Goal: Task Accomplishment & Management: Use online tool/utility

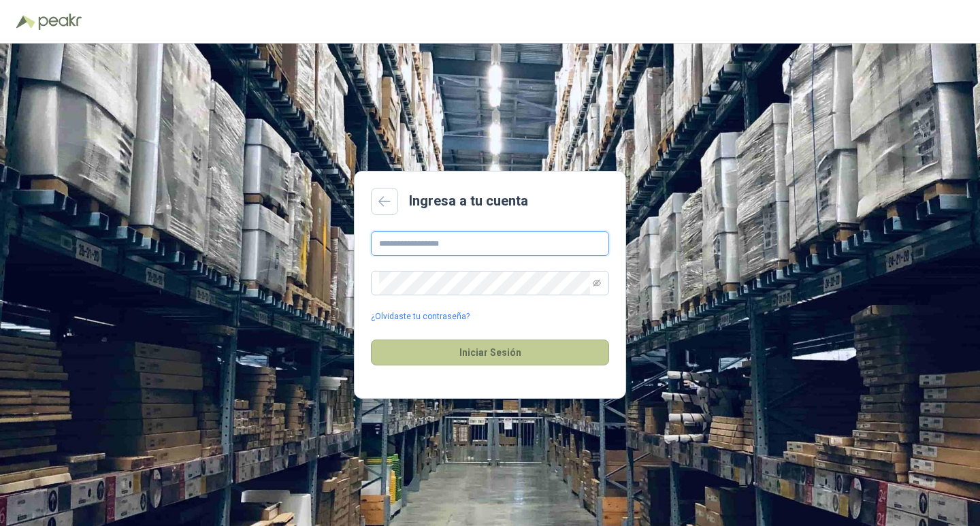
type input "**********"
click at [494, 358] on button "Iniciar Sesión" at bounding box center [490, 353] width 238 height 26
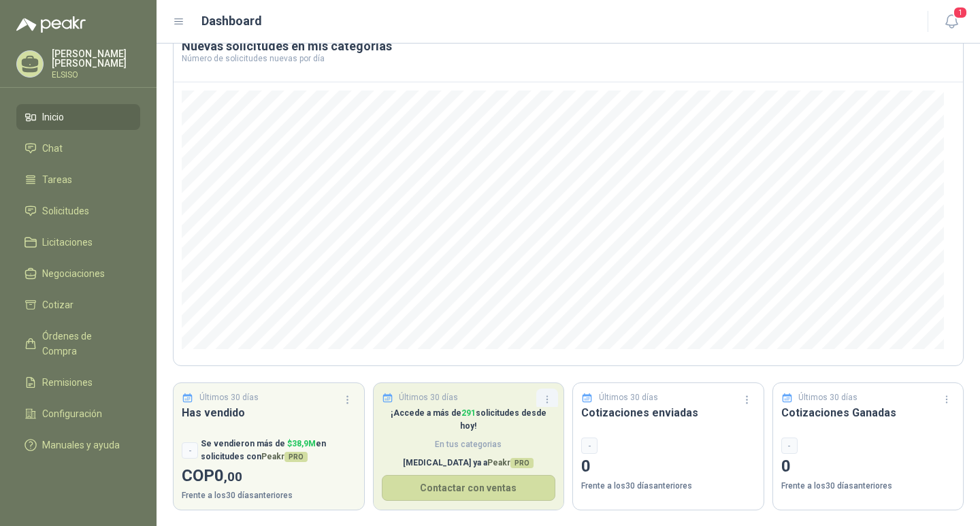
scroll to position [87, 0]
click at [461, 481] on button "Contactar con ventas" at bounding box center [469, 487] width 174 height 26
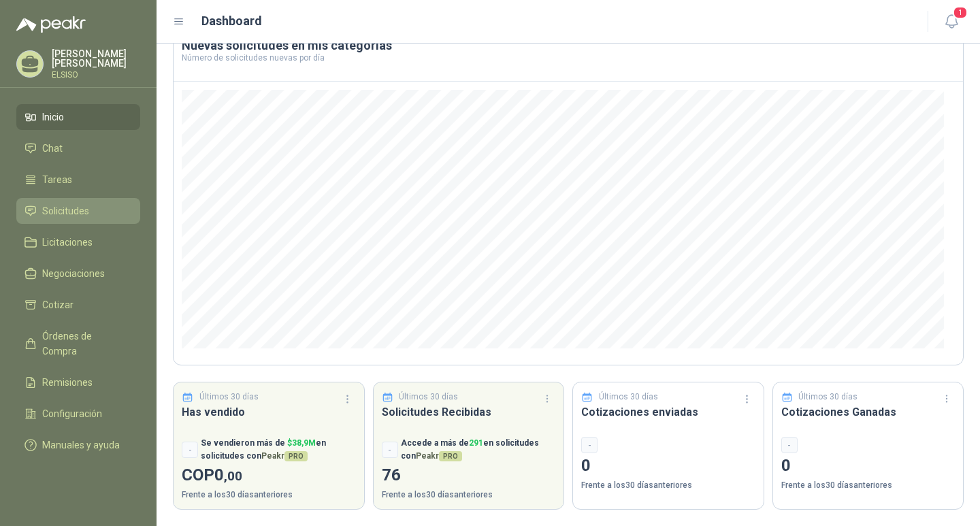
click at [76, 208] on span "Solicitudes" at bounding box center [65, 211] width 47 height 15
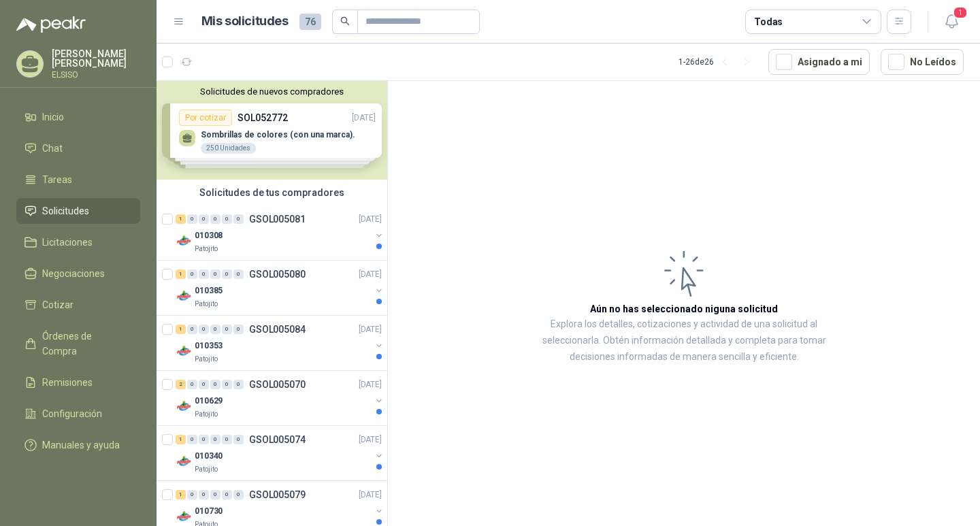
click at [270, 131] on div "Solicitudes de nuevos compradores Por cotizar SOL052772 [DATE] Sombrillas de co…" at bounding box center [272, 130] width 231 height 99
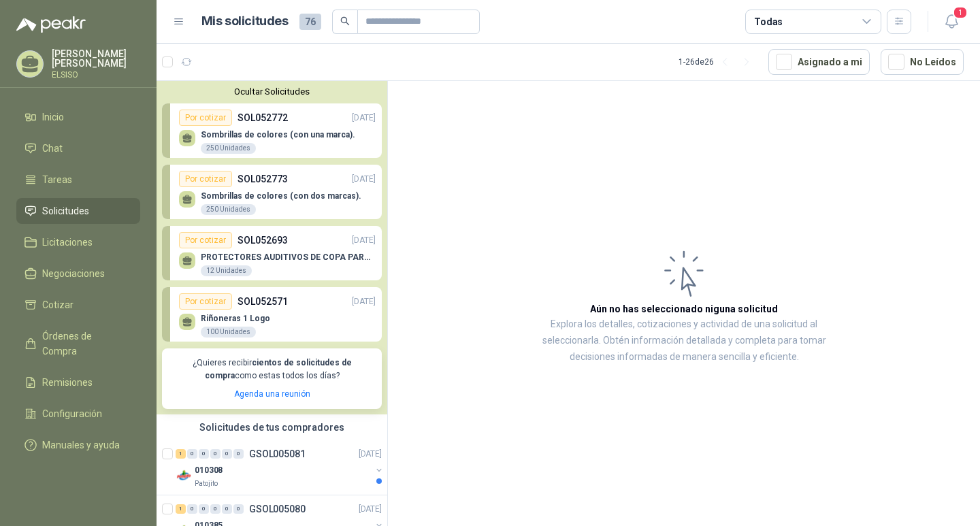
click at [294, 146] on div "Sombrillas de colores (con una marca). 250 Unidades" at bounding box center [278, 142] width 154 height 25
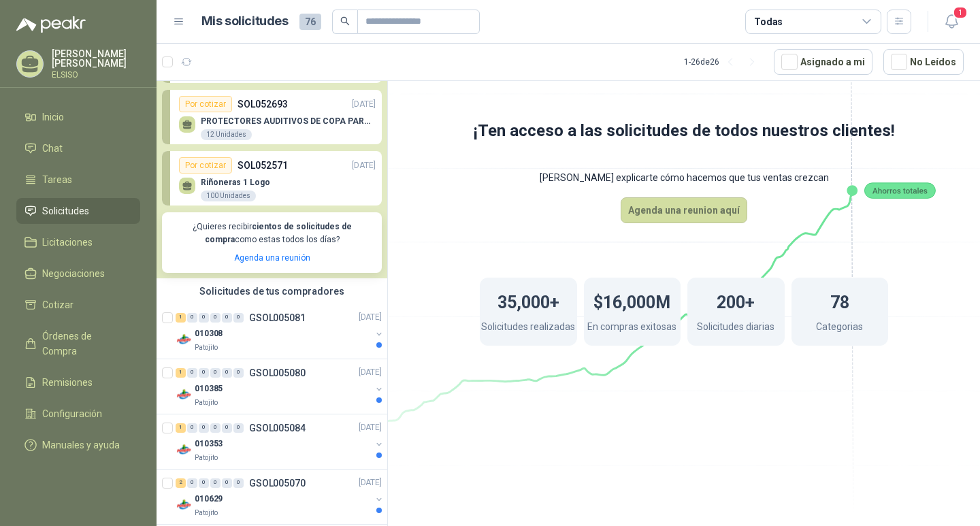
scroll to position [204, 0]
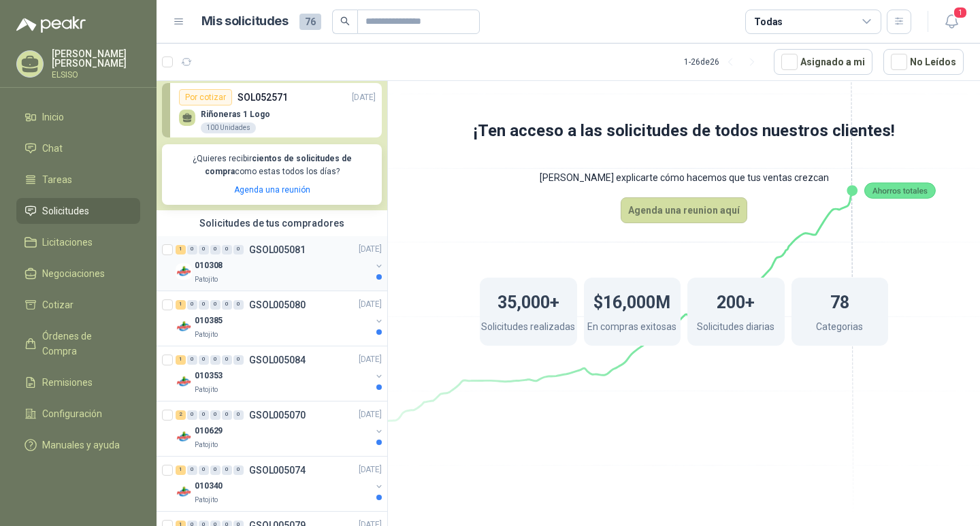
click at [304, 271] on div "010308" at bounding box center [283, 266] width 176 height 16
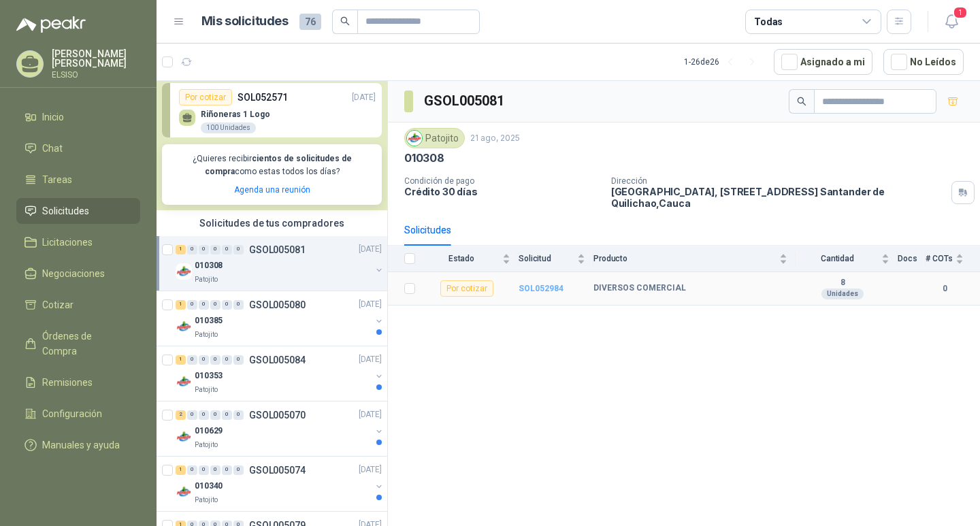
click at [551, 289] on b "SOL052984" at bounding box center [541, 289] width 45 height 10
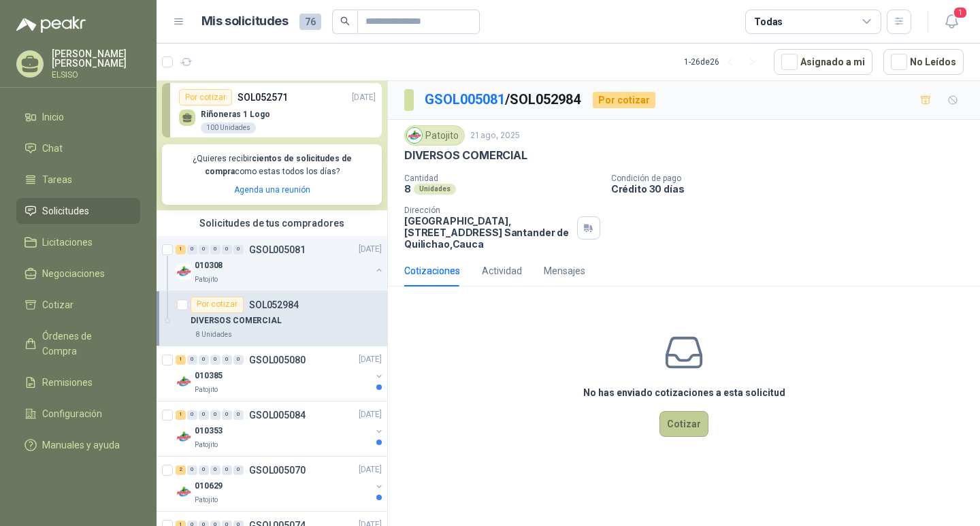
click at [694, 431] on button "Cotizar" at bounding box center [684, 424] width 49 height 26
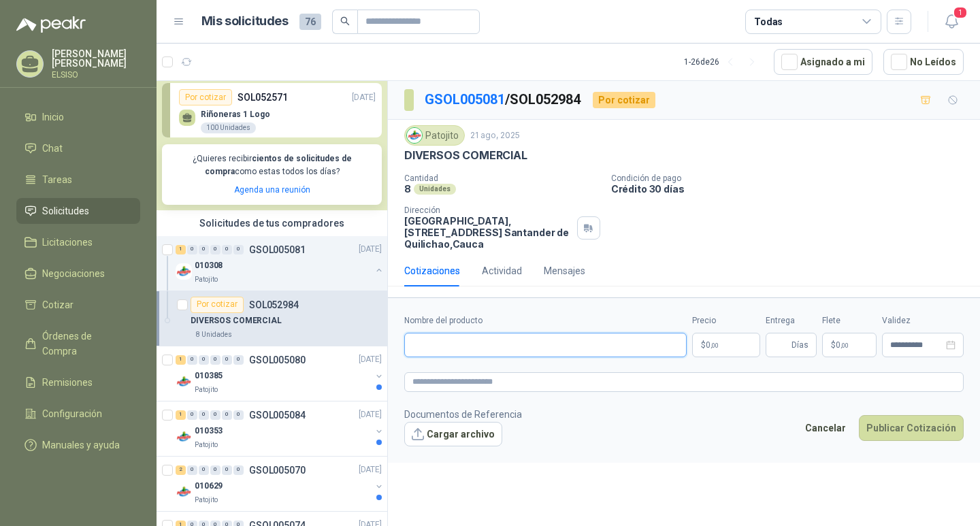
click at [515, 342] on input "Nombre del producto" at bounding box center [545, 345] width 282 height 25
